Goal: Task Accomplishment & Management: Manage account settings

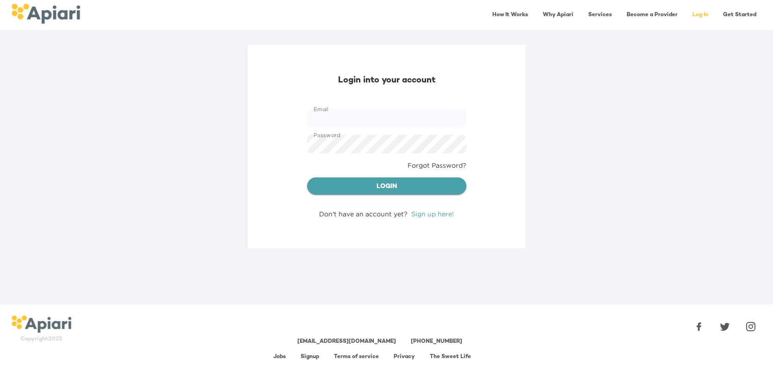
type input "**********"
click at [385, 189] on span "Login" at bounding box center [387, 187] width 145 height 12
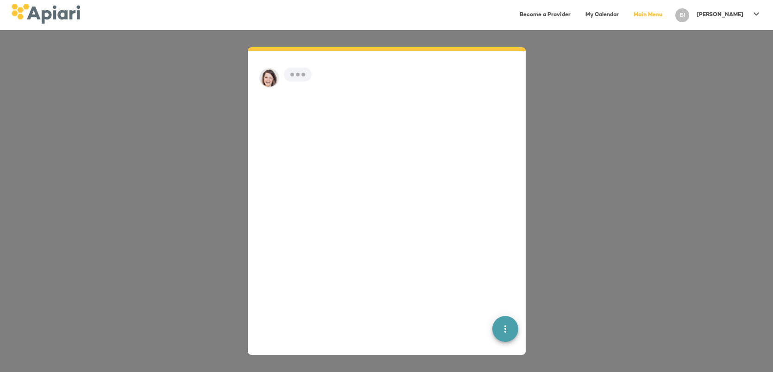
scroll to position [13, 0]
click at [756, 12] on icon at bounding box center [756, 13] width 11 height 11
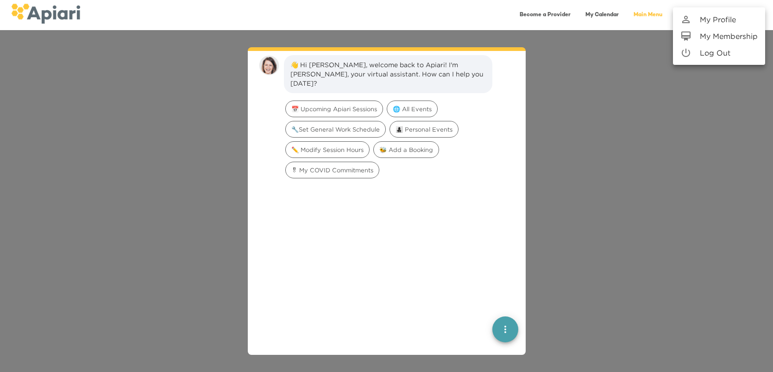
click at [729, 18] on p "My Profile" at bounding box center [718, 19] width 36 height 11
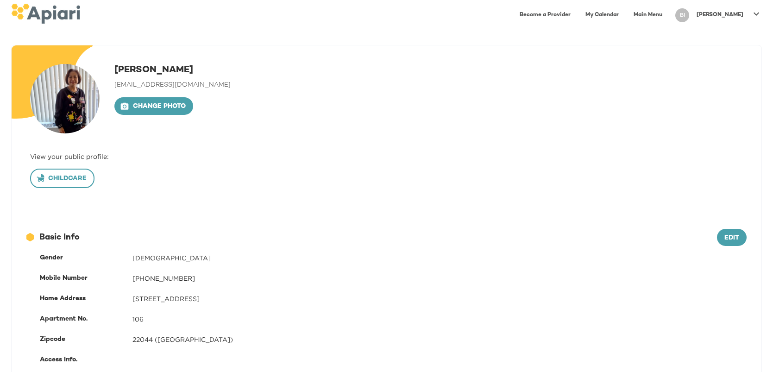
click at [73, 183] on span "Childcare" at bounding box center [62, 179] width 49 height 12
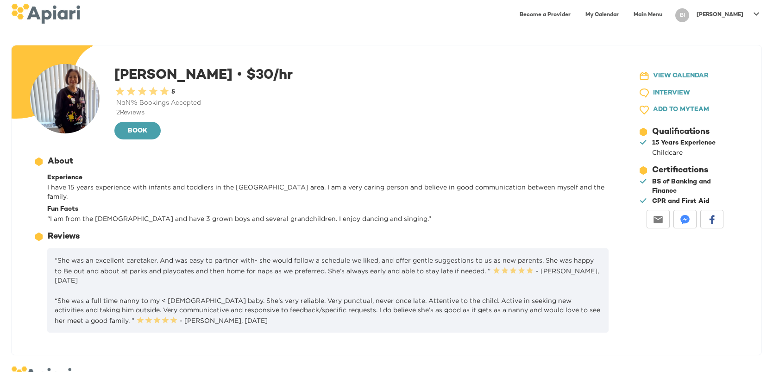
click at [758, 14] on icon at bounding box center [756, 13] width 11 height 11
click at [729, 54] on p "Log Out" at bounding box center [715, 52] width 31 height 11
